Goal: Obtain resource: Obtain resource

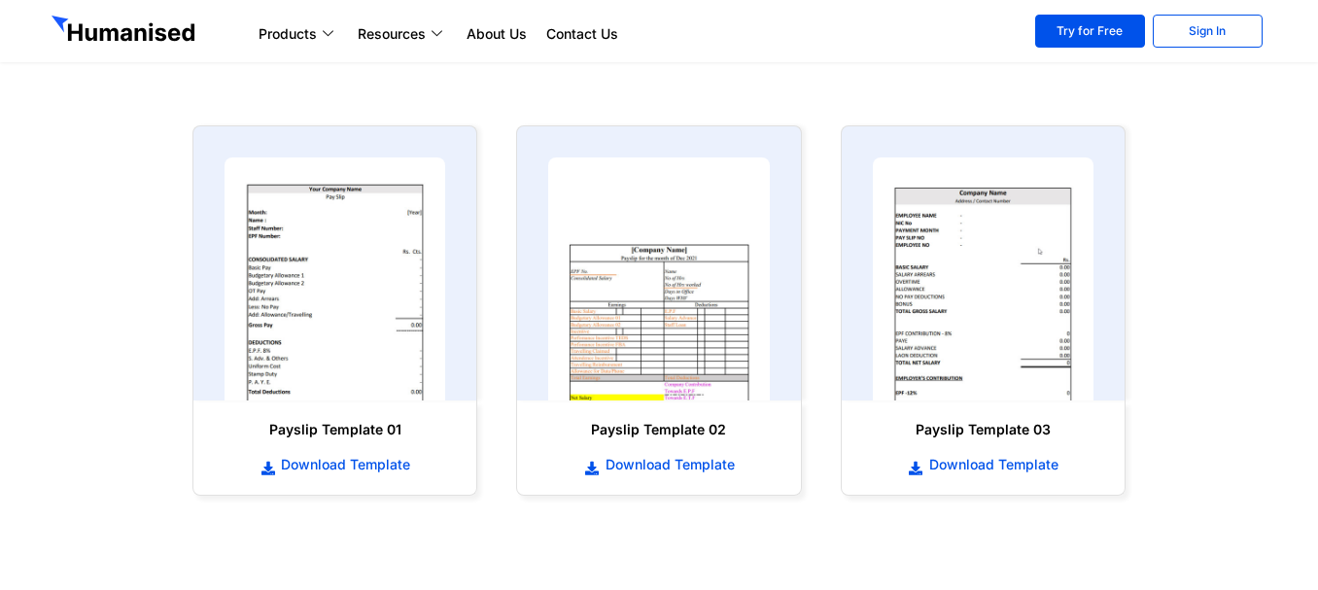
scroll to position [389, 0]
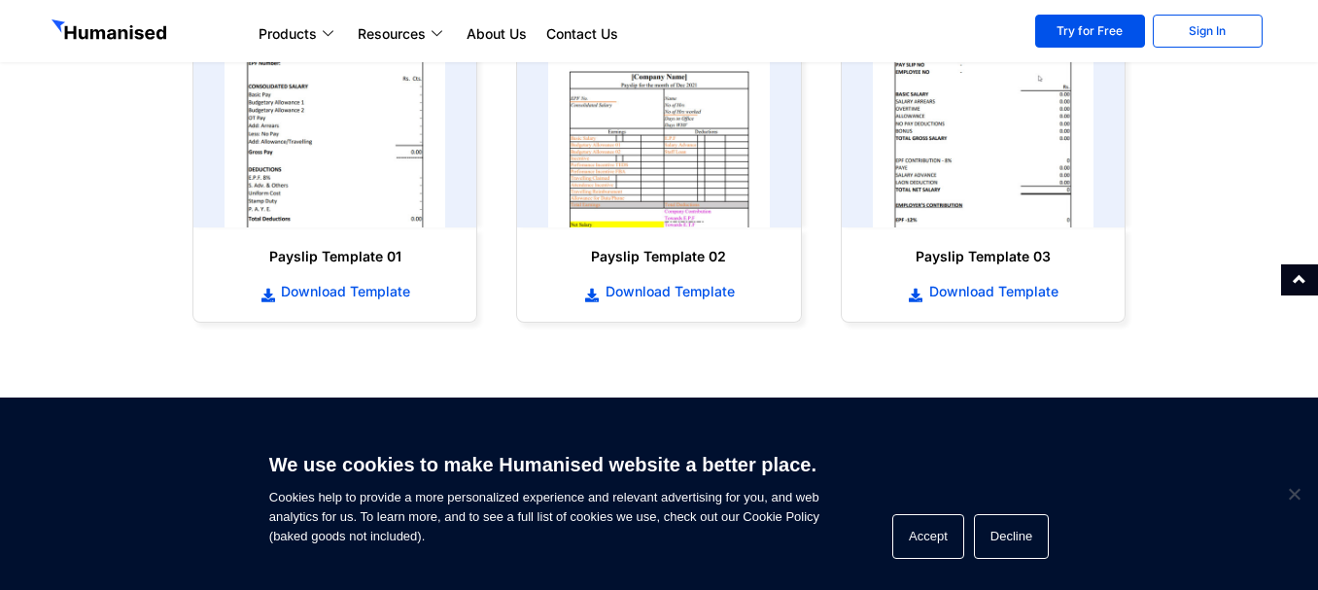
scroll to position [1069, 0]
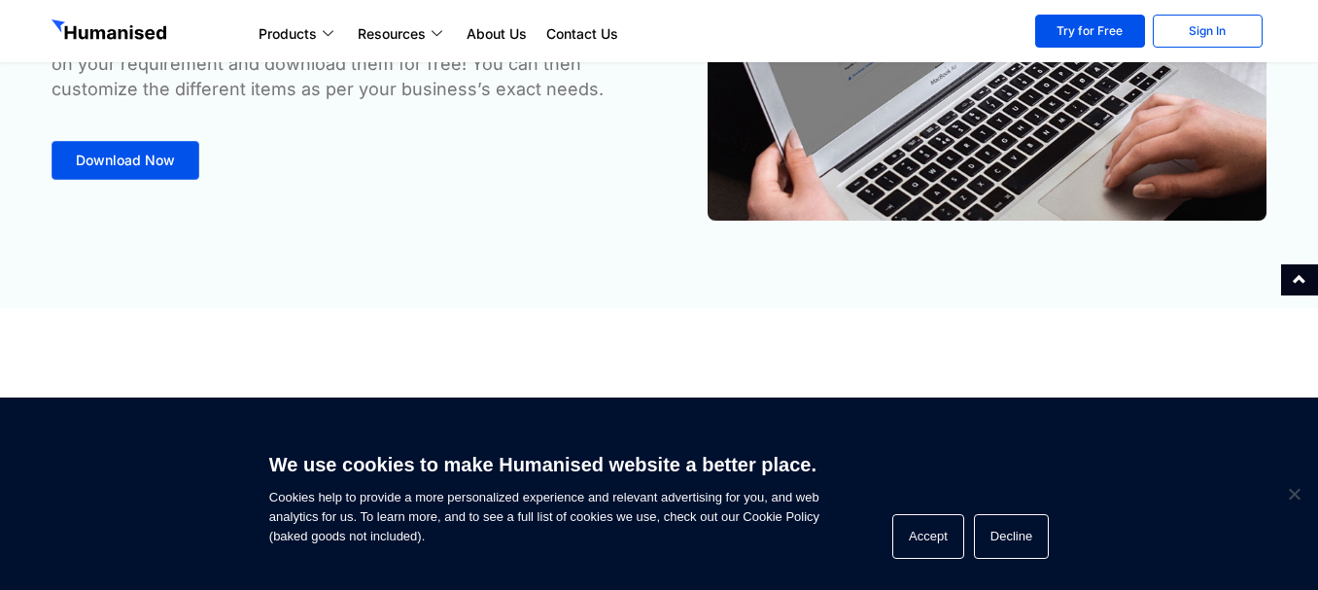
scroll to position [292, 0]
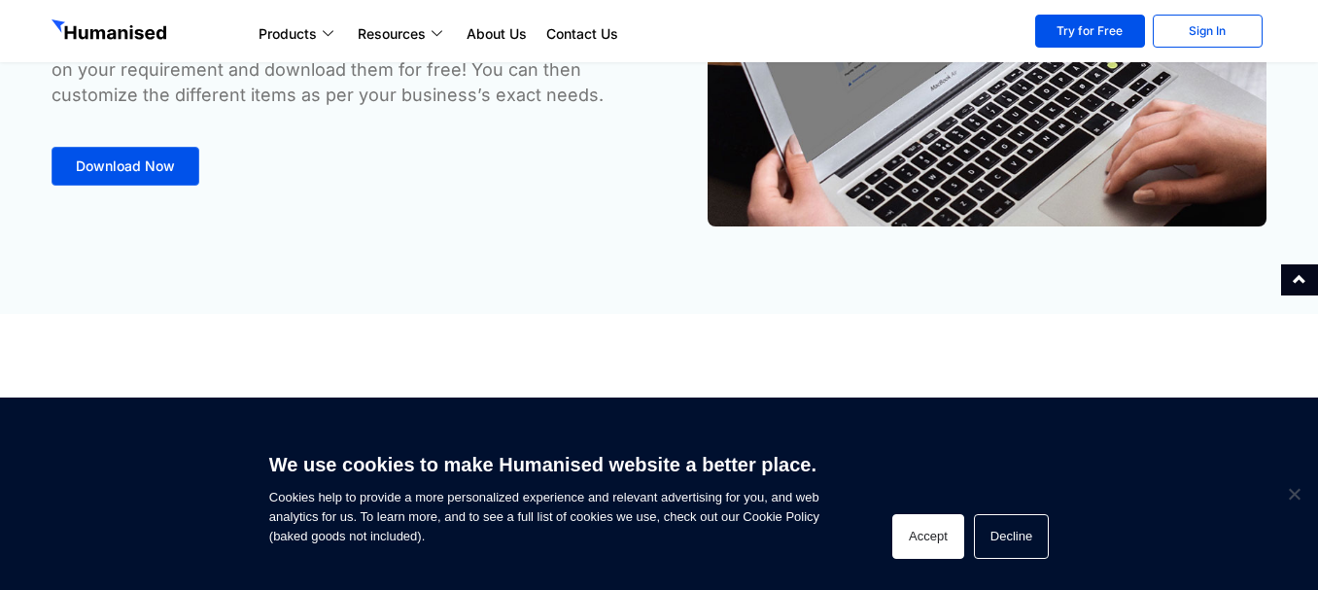
click at [934, 536] on button "Accept" at bounding box center [928, 536] width 72 height 45
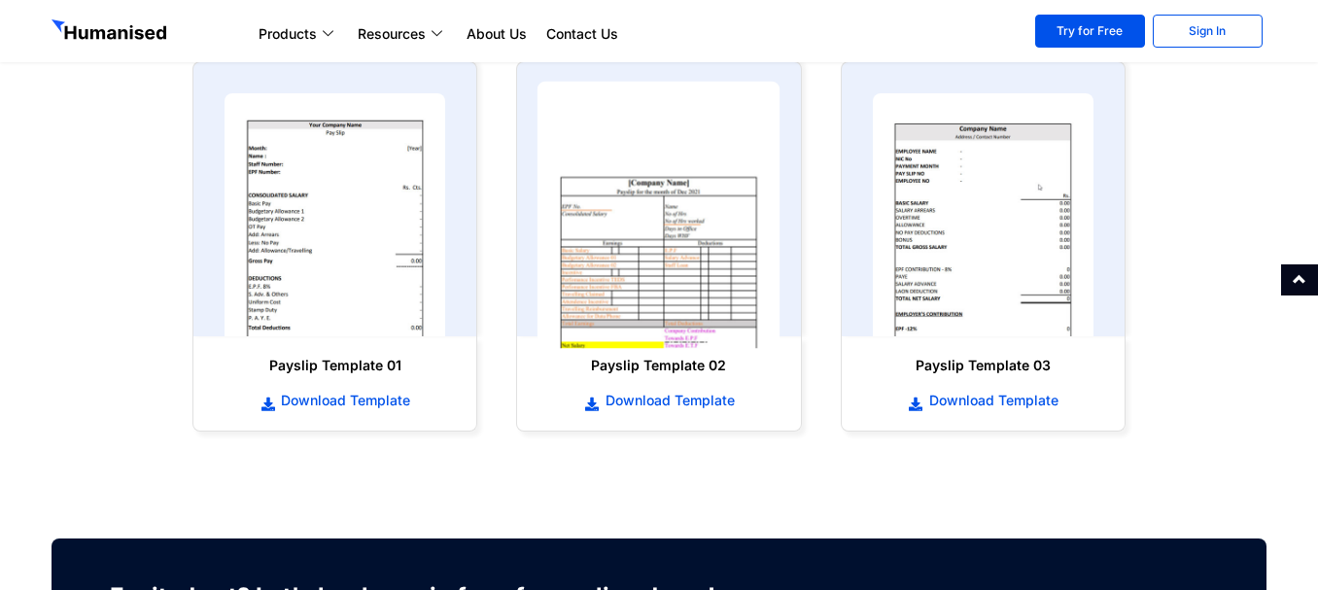
scroll to position [972, 0]
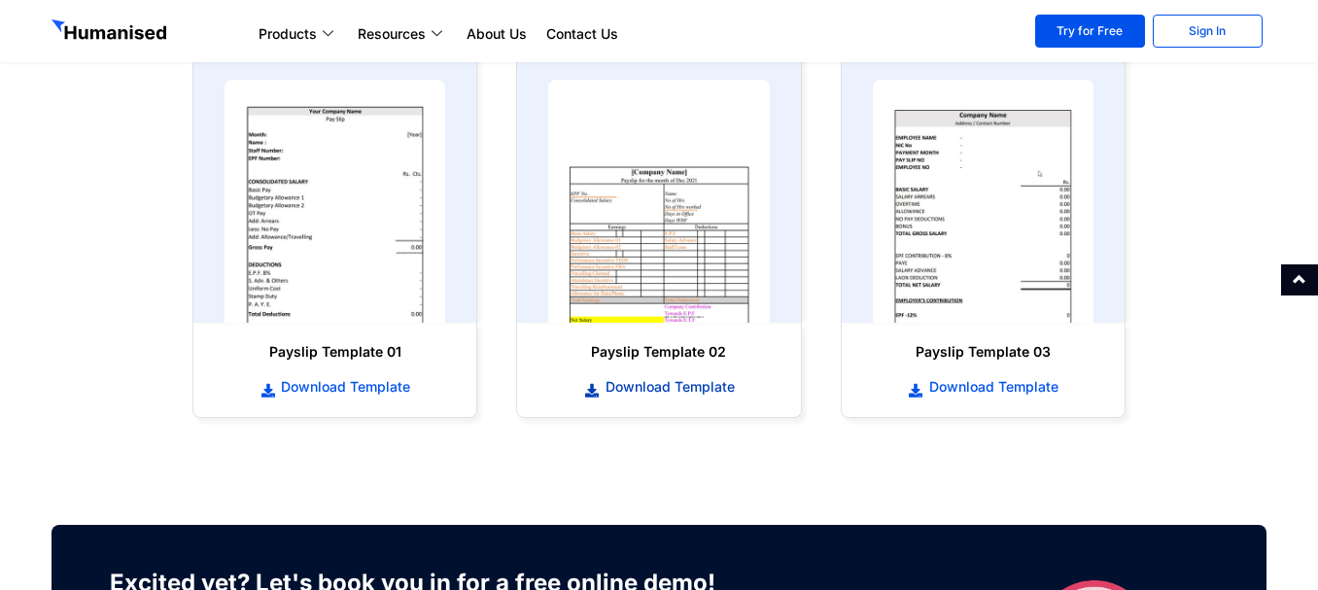
click at [674, 385] on span "Download Template" at bounding box center [668, 386] width 134 height 19
